Goal: Task Accomplishment & Management: Use online tool/utility

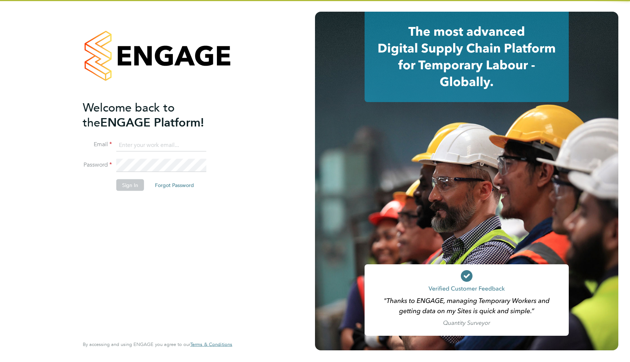
click at [125, 148] on input at bounding box center [161, 145] width 90 height 13
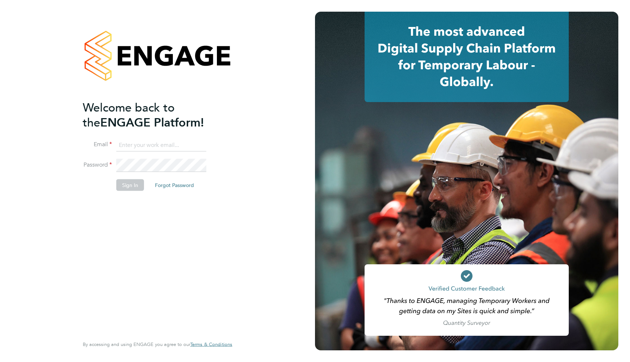
click at [128, 147] on input at bounding box center [161, 145] width 90 height 13
type input "support@engagelabs.io"
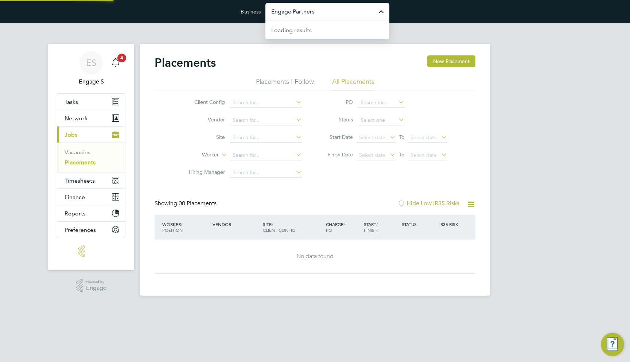
click at [285, 9] on input "Engage Partners" at bounding box center [328, 11] width 124 height 17
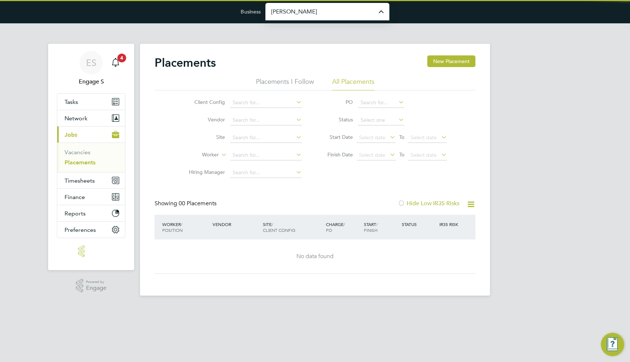
type input "[PERSON_NAME] Construction & Infrastructure Ltd"
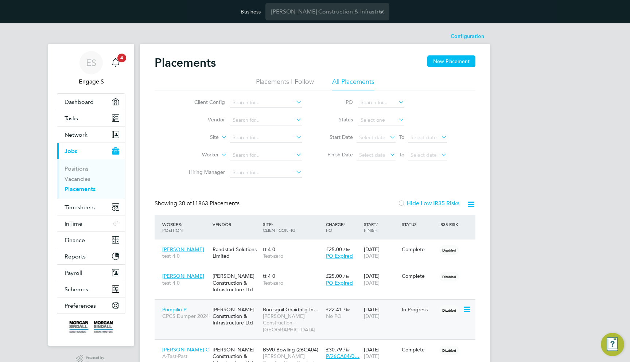
click at [378, 306] on div "[DATE] [DATE]" at bounding box center [381, 313] width 38 height 20
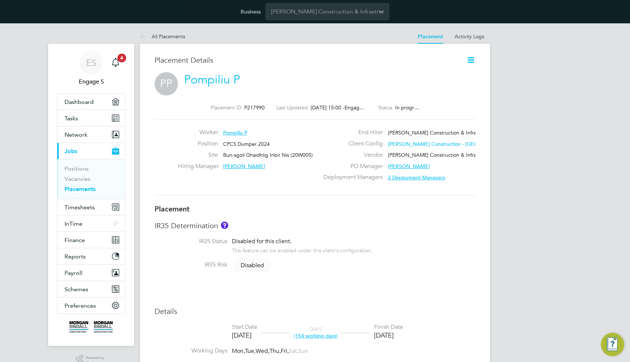
click at [472, 62] on icon at bounding box center [471, 59] width 9 height 9
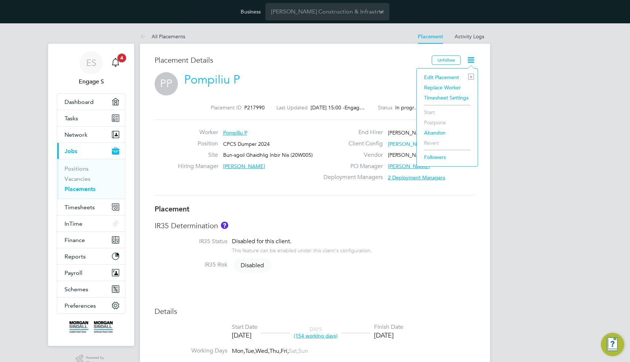
click at [446, 86] on li "Replace Worker" at bounding box center [448, 87] width 54 height 10
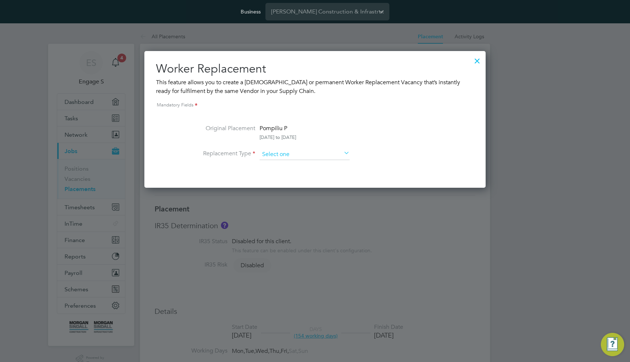
click at [274, 157] on input at bounding box center [305, 154] width 90 height 11
click at [277, 162] on li "Temporary" at bounding box center [304, 164] width 91 height 9
type input "Temporary"
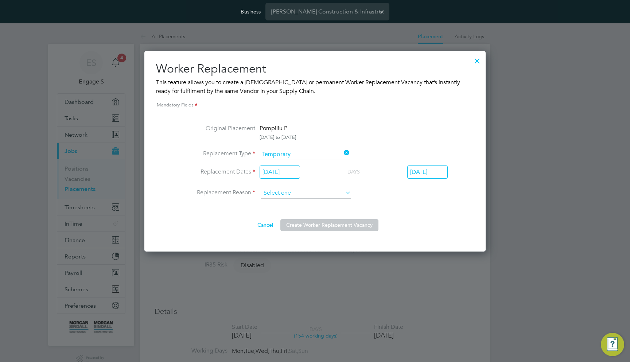
click at [275, 194] on input at bounding box center [306, 193] width 90 height 11
click at [278, 208] on li "Sickness" at bounding box center [306, 203] width 91 height 9
type input "Sickness"
